Goal: Find specific page/section: Find specific page/section

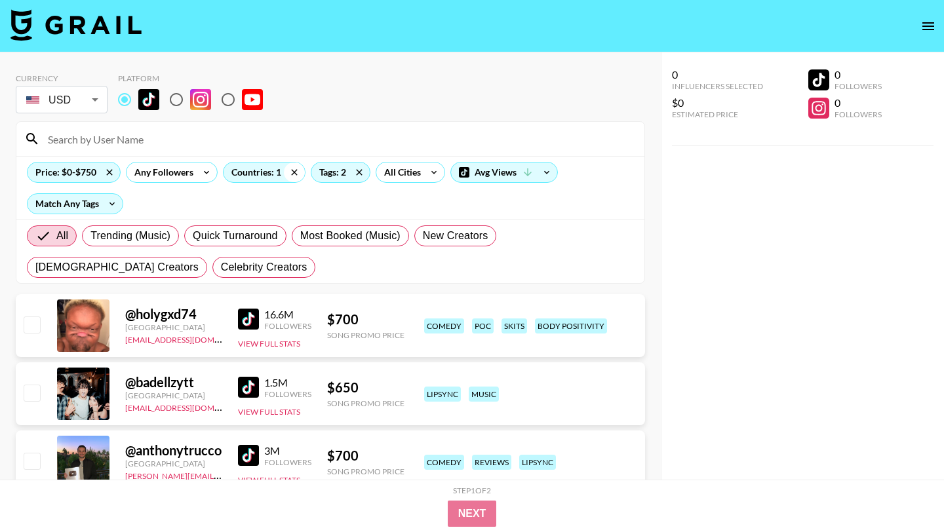
click at [295, 179] on icon at bounding box center [294, 173] width 21 height 20
click at [358, 172] on icon at bounding box center [363, 173] width 21 height 20
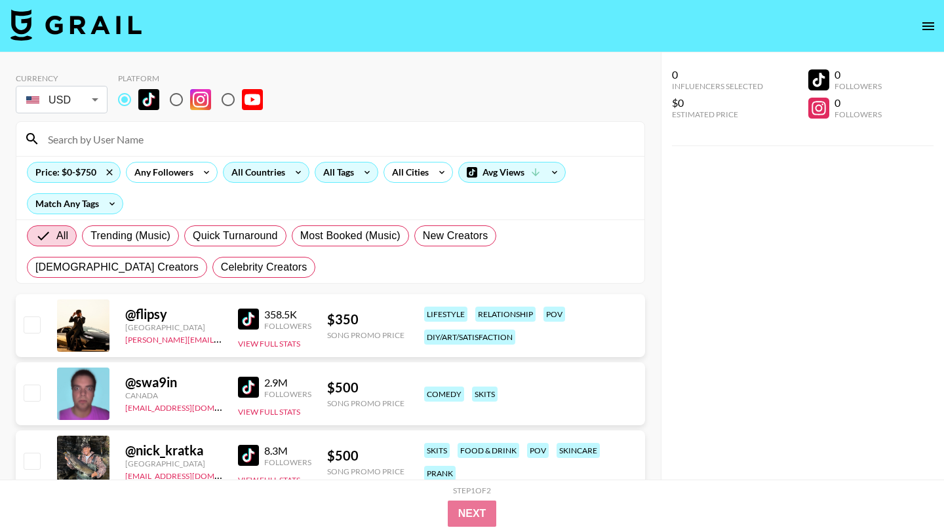
click at [330, 175] on div "All Tags" at bounding box center [335, 173] width 41 height 20
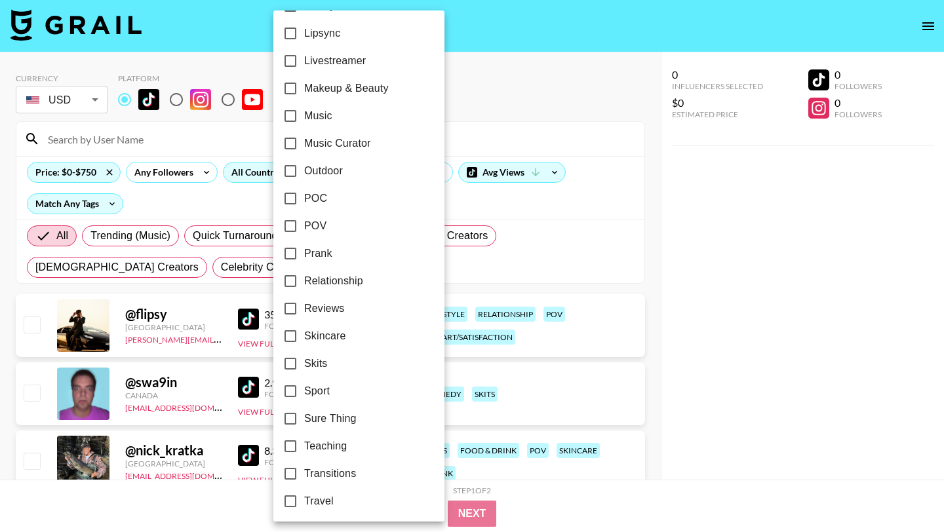
scroll to position [721, 0]
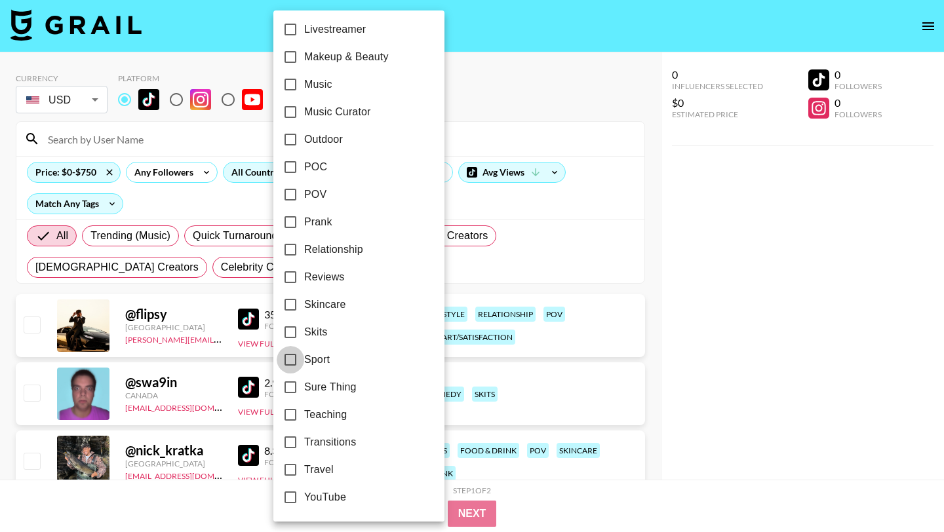
click at [284, 359] on input "Sport" at bounding box center [291, 360] width 28 height 28
checkbox input "true"
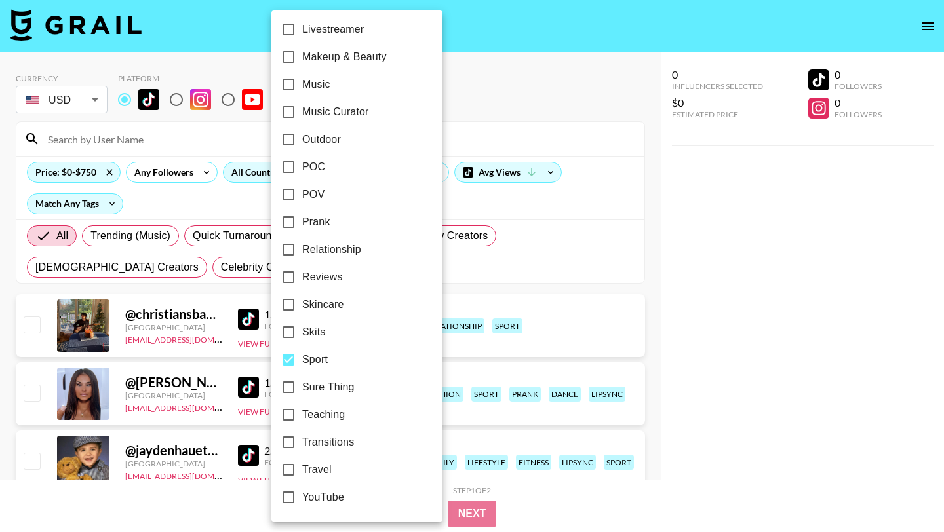
click at [592, 259] on div at bounding box center [472, 266] width 944 height 532
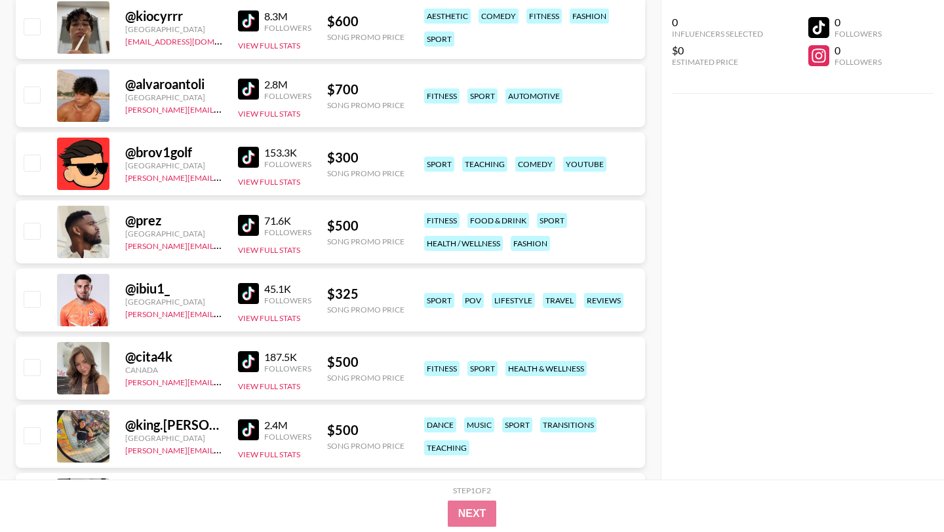
scroll to position [0, 0]
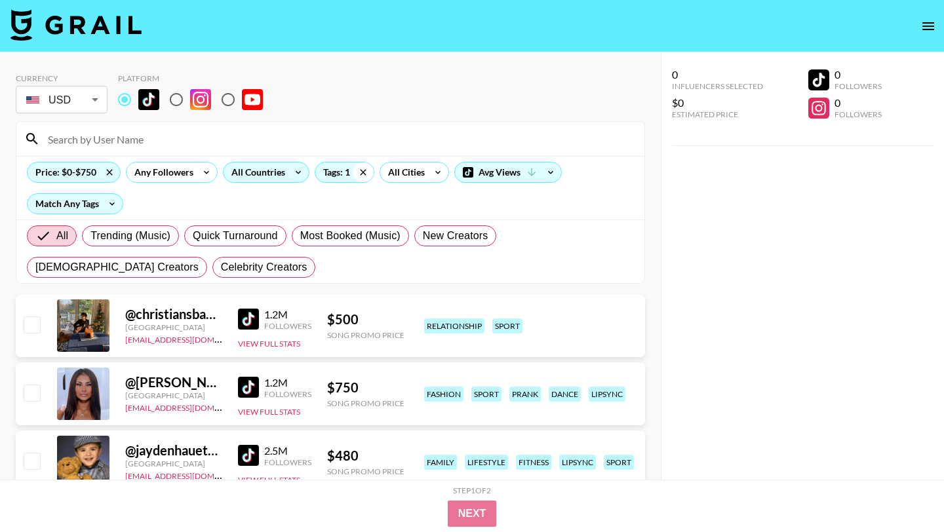
click at [363, 169] on icon at bounding box center [363, 173] width 21 height 20
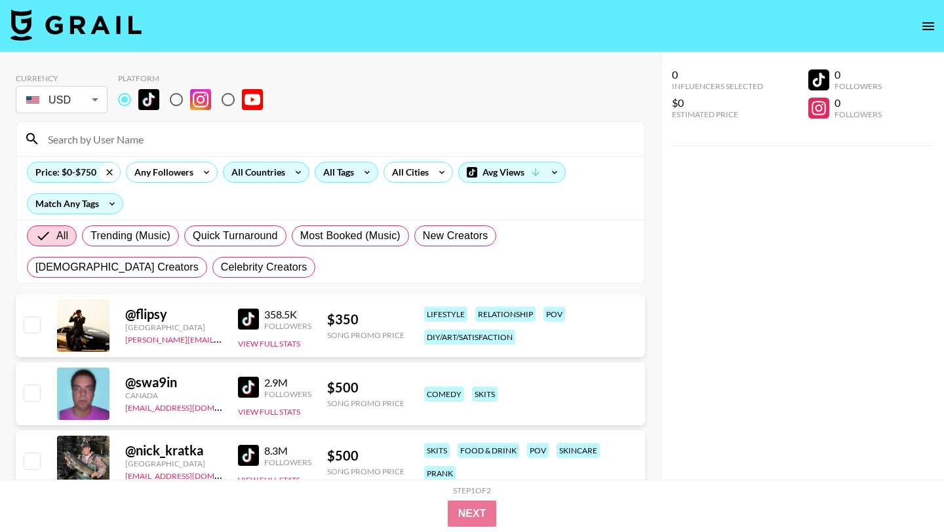
click at [110, 170] on icon at bounding box center [109, 172] width 6 height 6
click at [122, 140] on input at bounding box center [338, 138] width 596 height 21
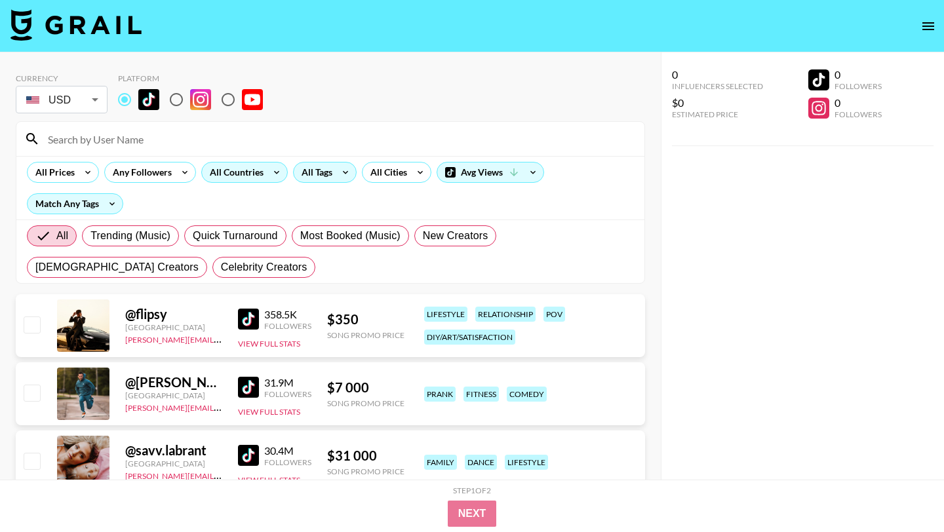
paste input "@ryanbean"
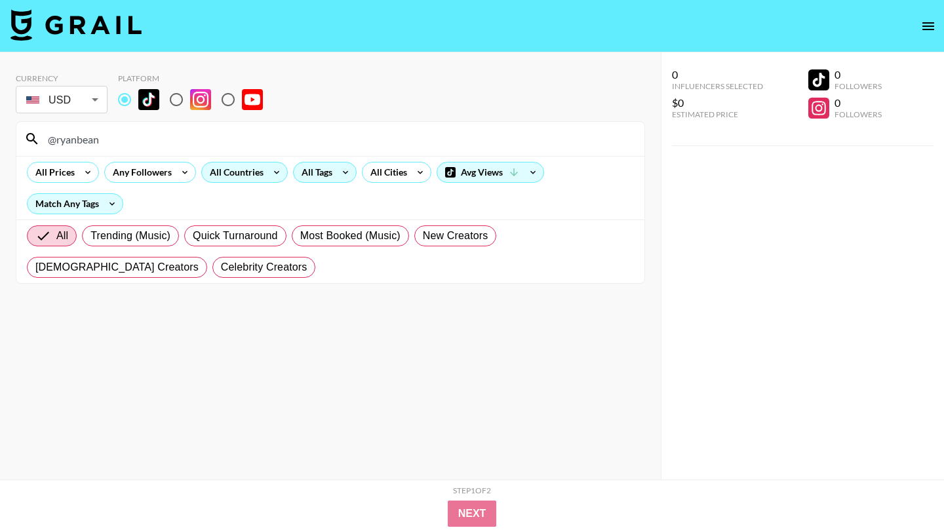
click at [53, 138] on input "@ryanbean" at bounding box center [338, 138] width 596 height 21
type input "ryanbean"
click at [124, 100] on input "radio" at bounding box center [125, 100] width 28 height 28
click at [179, 100] on input "radio" at bounding box center [177, 100] width 28 height 28
radio input "true"
